Goal: Task Accomplishment & Management: Complete application form

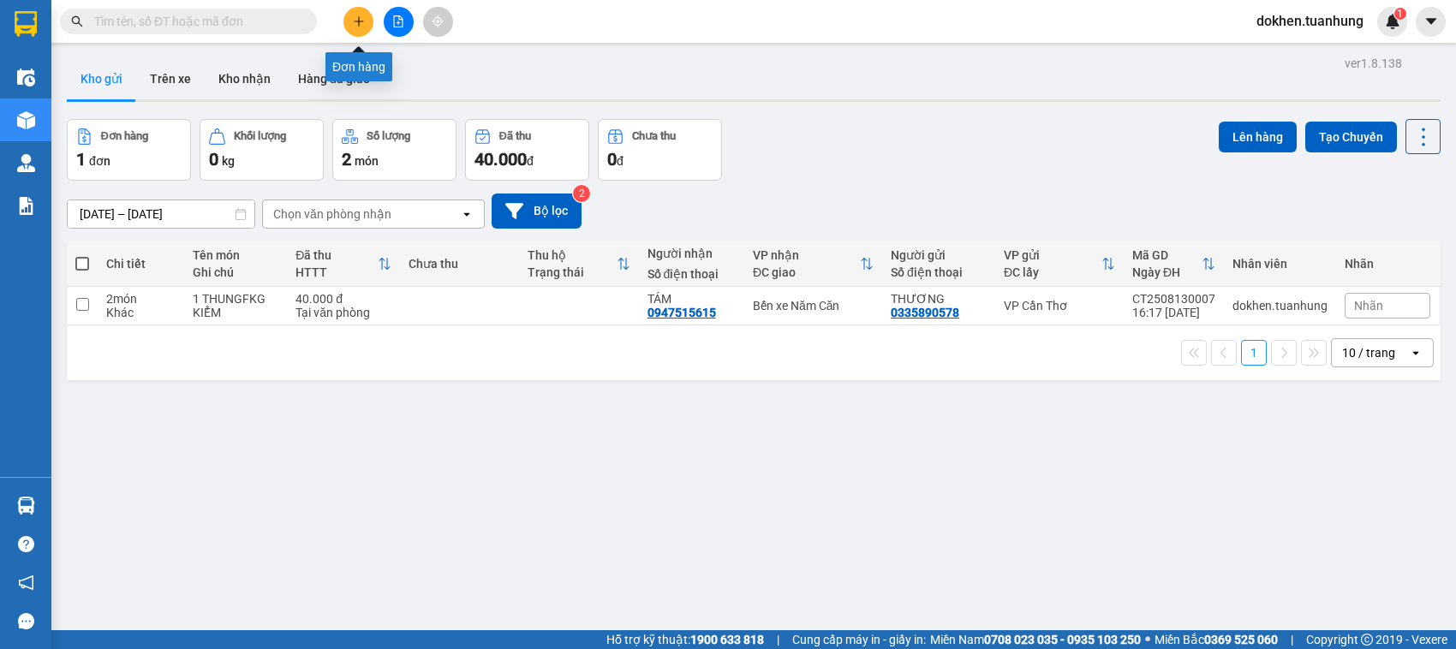
click at [356, 18] on icon "plus" at bounding box center [359, 21] width 12 height 12
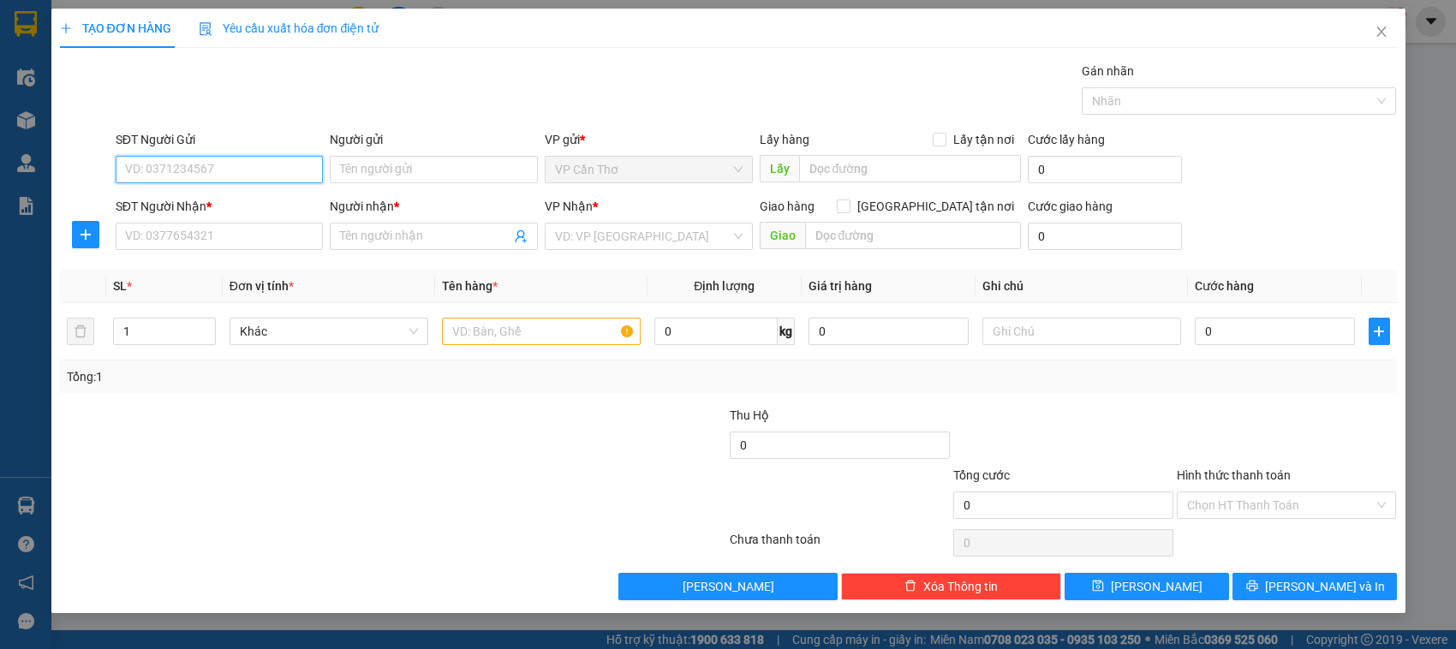
click at [288, 174] on input "SĐT Người Gửi" at bounding box center [220, 169] width 208 height 27
click at [212, 203] on div "0939058922 - TÂM" at bounding box center [220, 204] width 188 height 19
type input "0939058922"
type input "TÂM"
type input "0939058922"
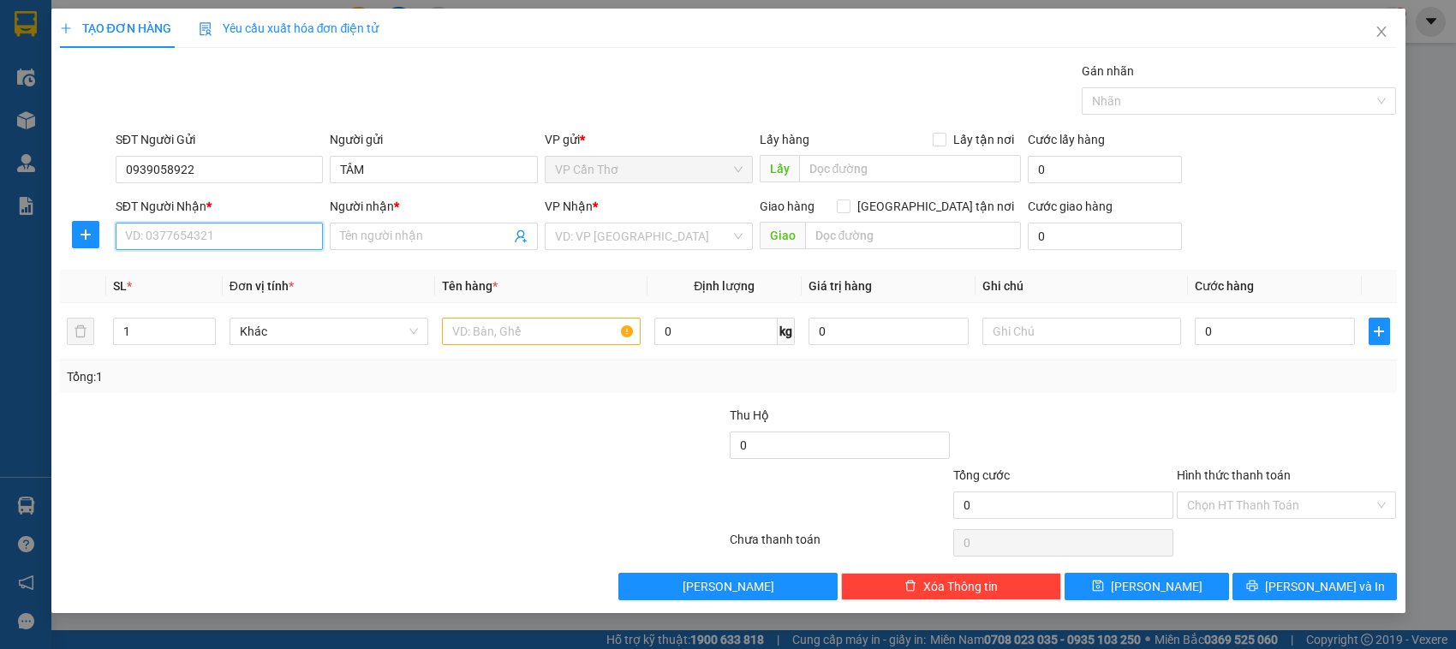
click at [214, 231] on input "SĐT Người Nhận *" at bounding box center [220, 236] width 208 height 27
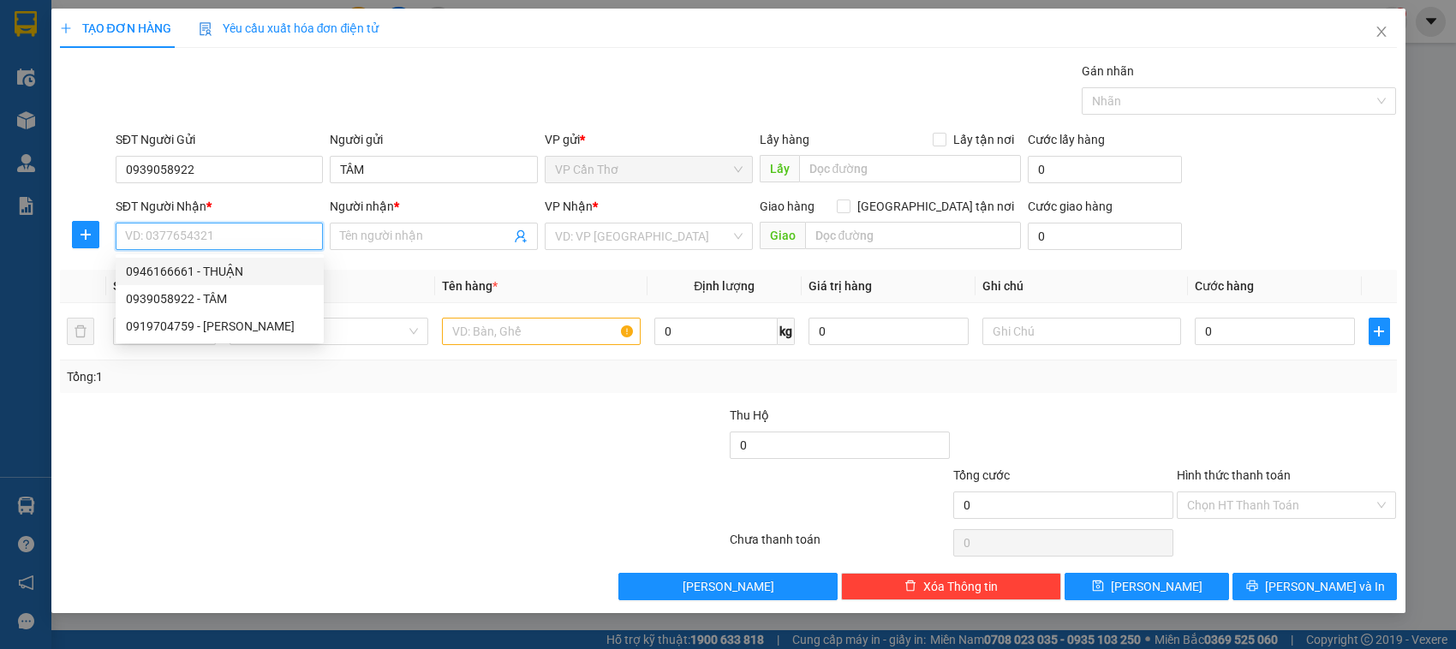
click at [193, 272] on div "0946166661 - THUẬN" at bounding box center [220, 271] width 188 height 19
type input "0946166661"
type input "THUẬN"
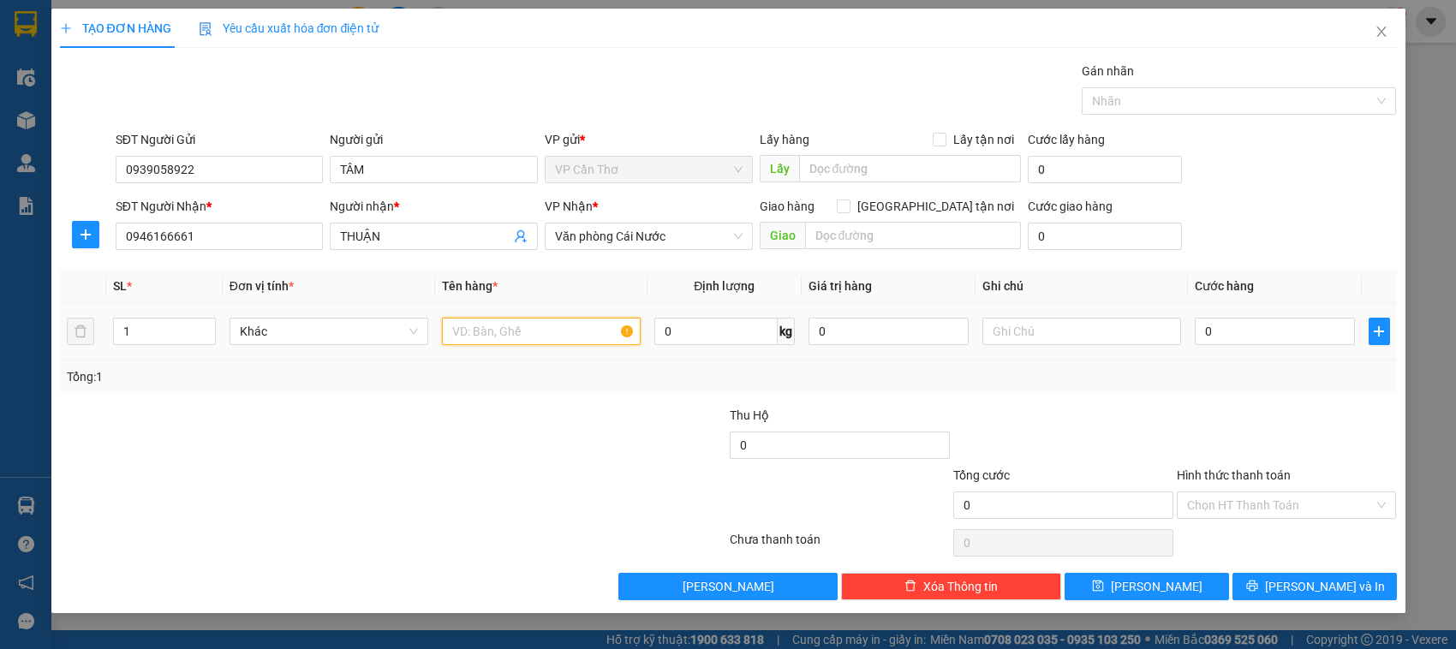
click at [463, 332] on input "text" at bounding box center [541, 331] width 199 height 27
type input "1 HỒ SƠ KG KIỂM"
click at [1218, 334] on input "0" at bounding box center [1275, 331] width 160 height 27
type input "3"
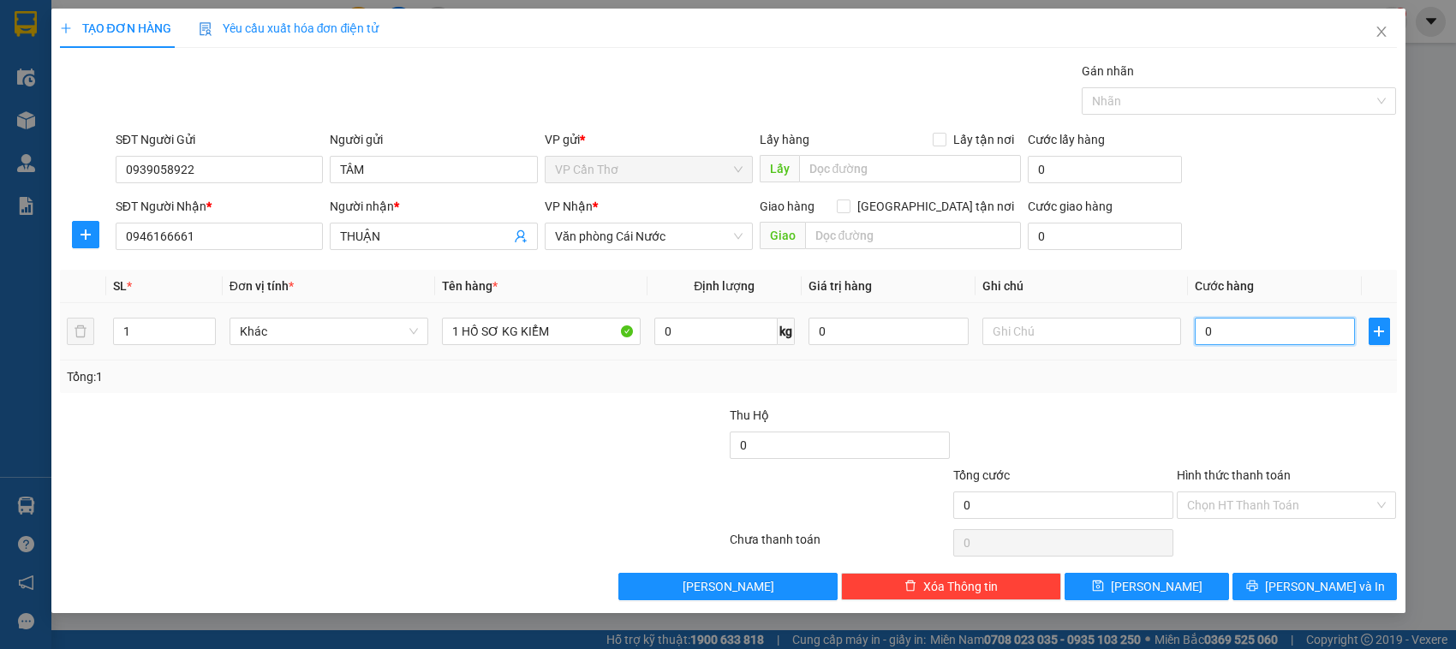
type input "3"
type input "30"
type input "300"
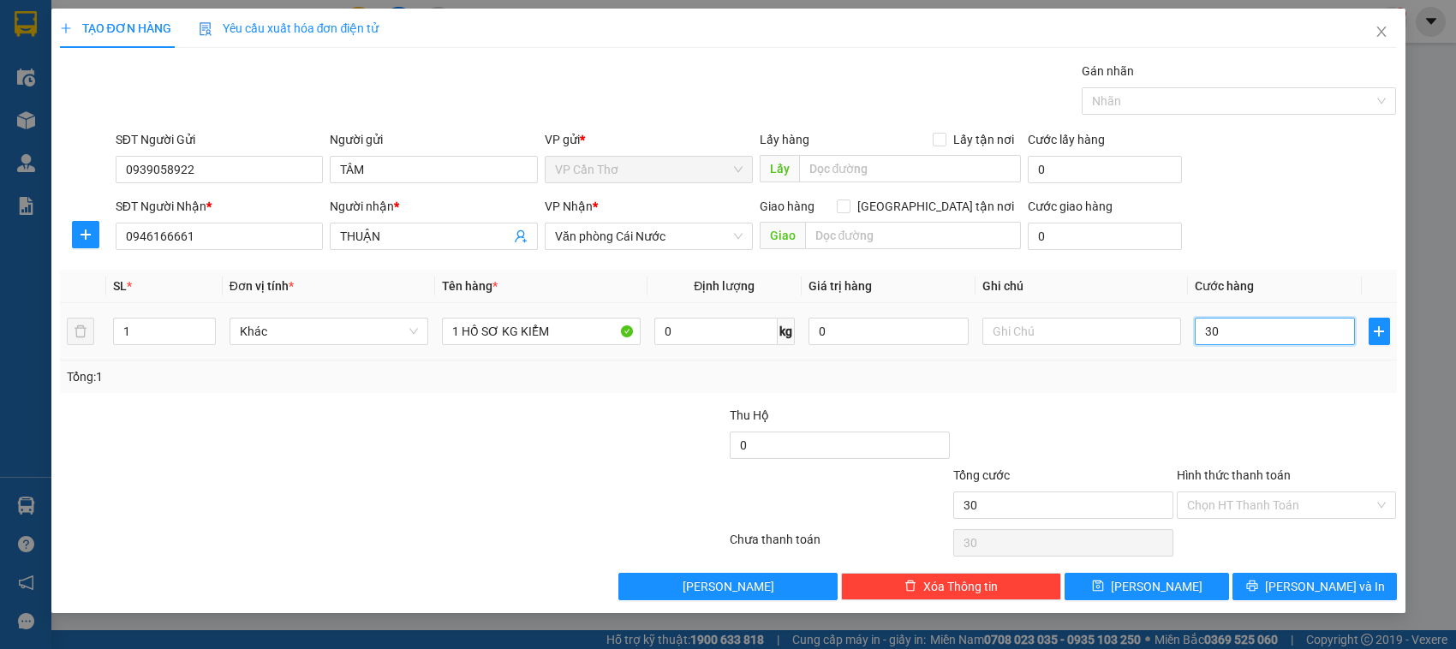
type input "300"
type input "3.000"
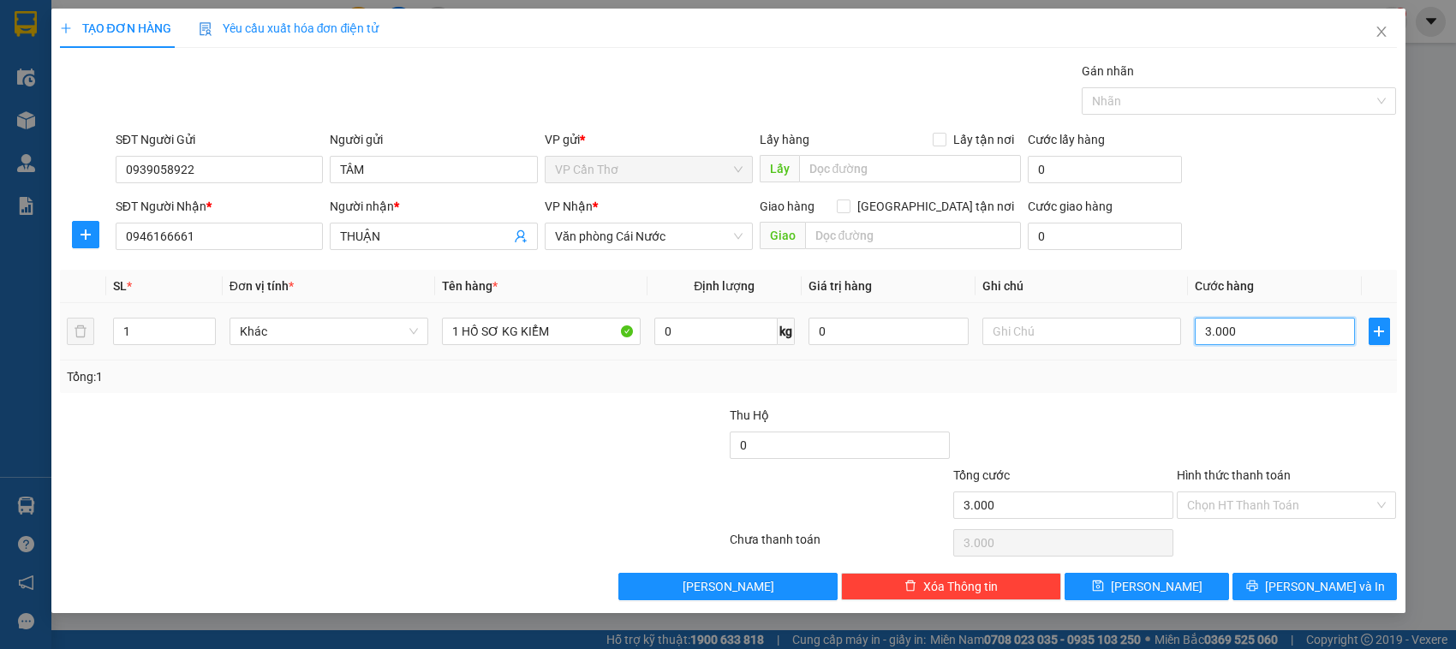
type input "30.000"
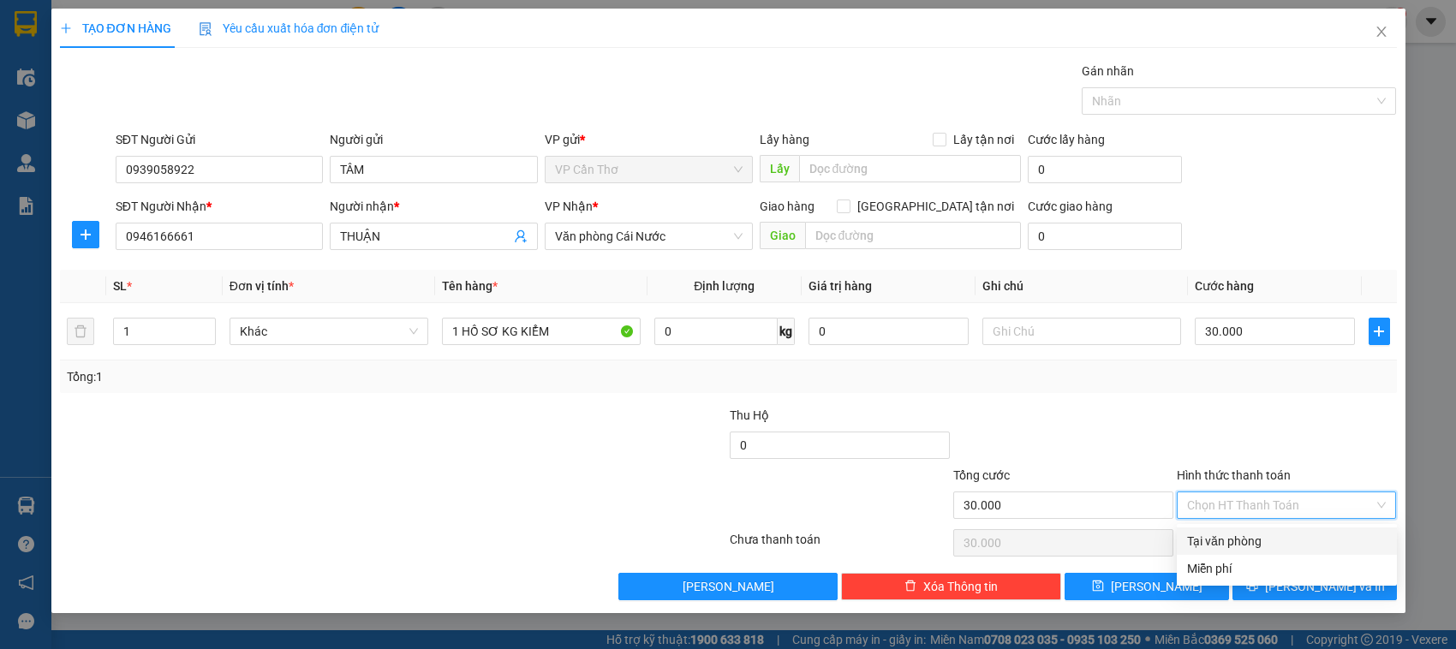
click at [1252, 499] on input "Hình thức thanh toán" at bounding box center [1281, 505] width 188 height 26
click at [1246, 538] on div "Tại văn phòng" at bounding box center [1287, 541] width 200 height 19
type input "0"
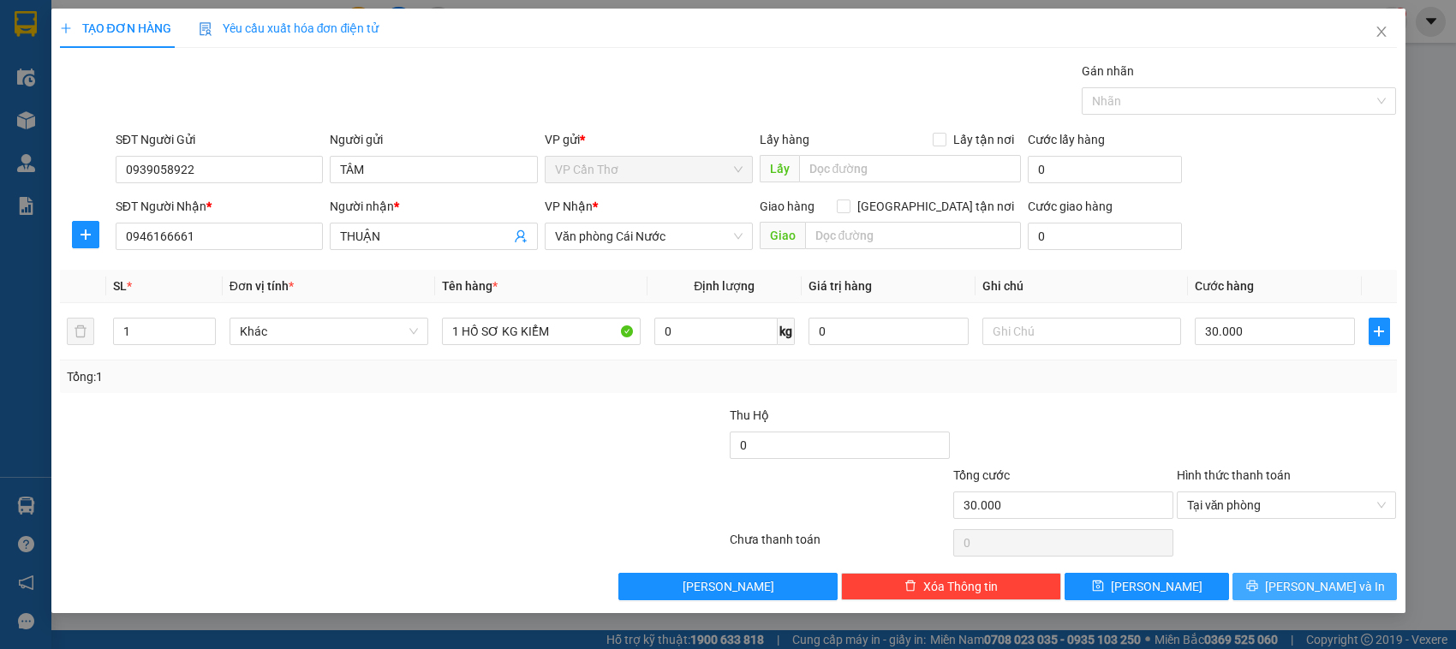
click at [1249, 589] on button "Lưu và In" at bounding box center [1314, 586] width 164 height 27
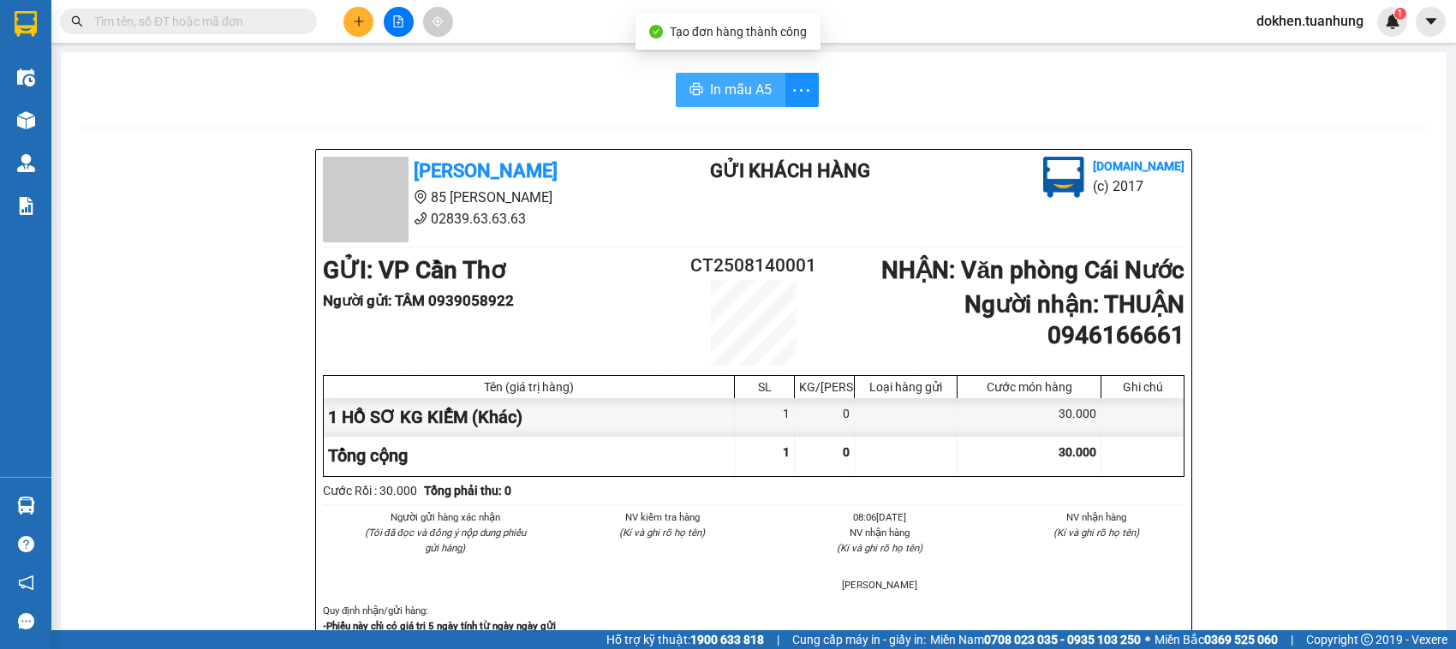
click at [738, 83] on span "In mẫu A5" at bounding box center [741, 89] width 62 height 21
